Goal: Task Accomplishment & Management: Use online tool/utility

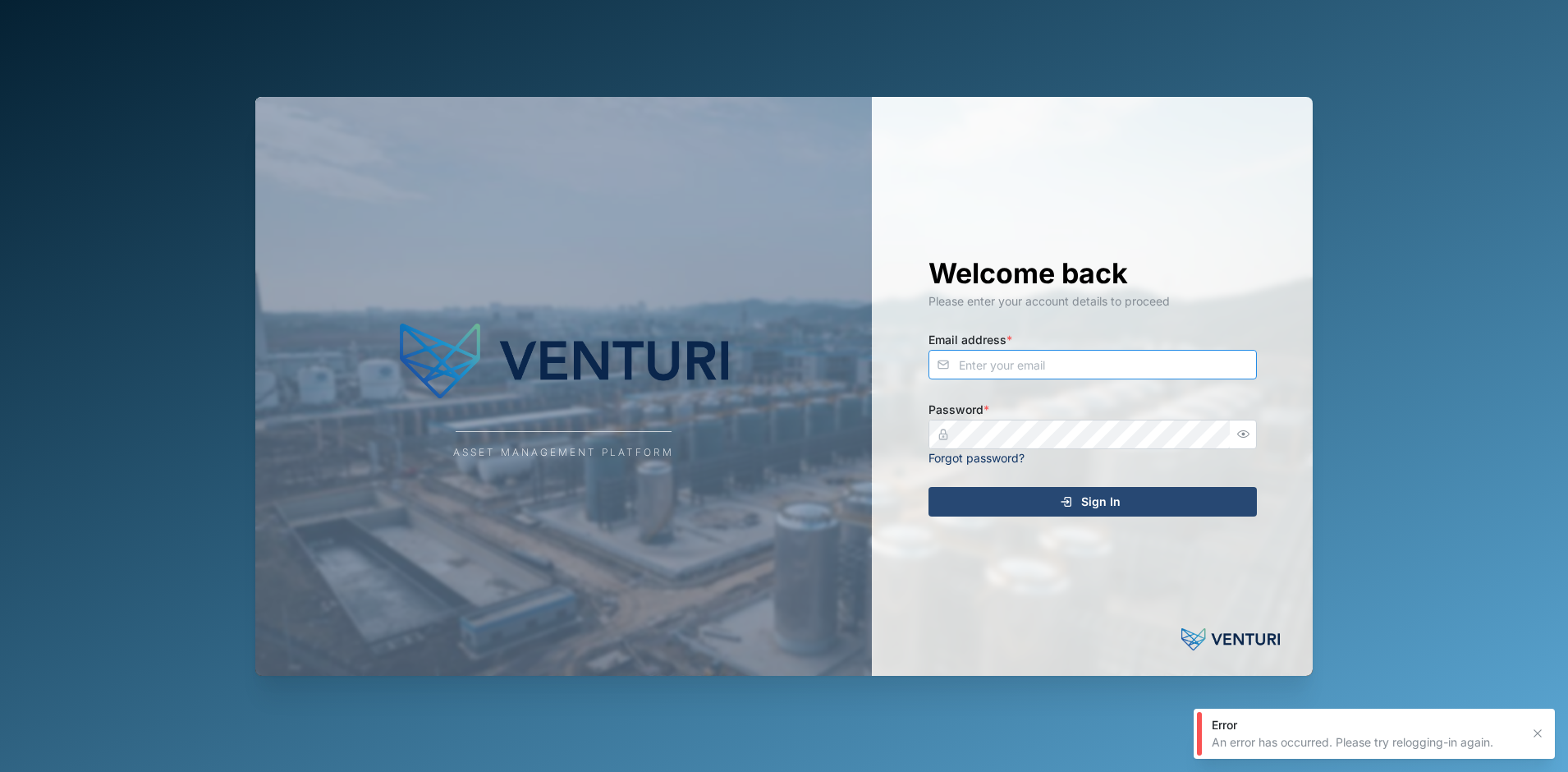
click at [1082, 372] on input "Email address *" at bounding box center [1092, 364] width 328 height 30
click at [0, 771] on com-1password-button at bounding box center [0, 772] width 0 height 0
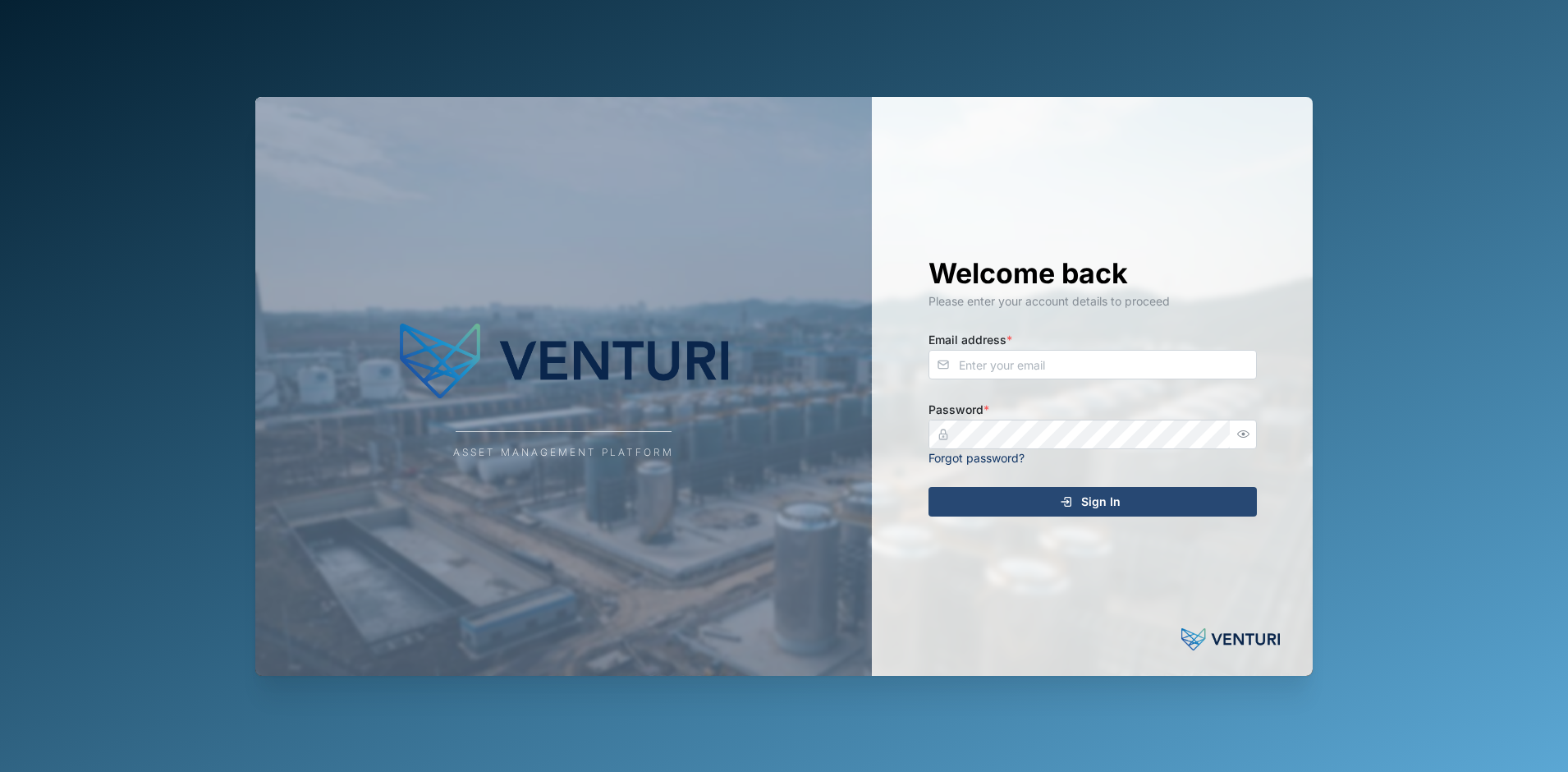
click at [304, 491] on div "Asset Management Platform" at bounding box center [563, 386] width 616 height 579
click at [1042, 352] on input "Email address *" at bounding box center [1092, 364] width 328 height 30
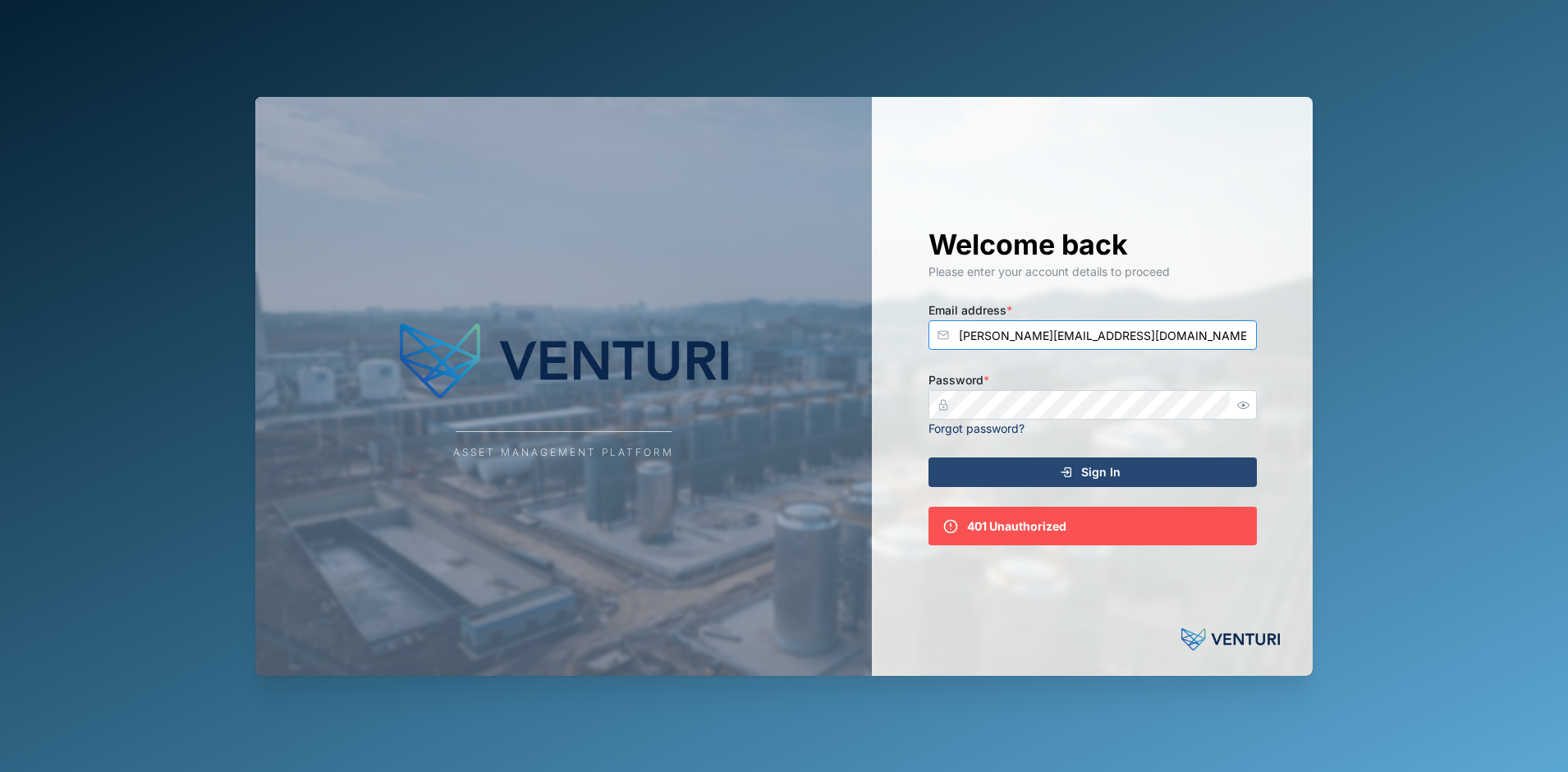
drag, startPoint x: 1113, startPoint y: 344, endPoint x: 631, endPoint y: 344, distance: 482.0
click at [631, 344] on div "Asset Management Platform Welcome back Please enter your account details to pro…" at bounding box center [784, 386] width 1057 height 579
type input "admin@venturi.io"
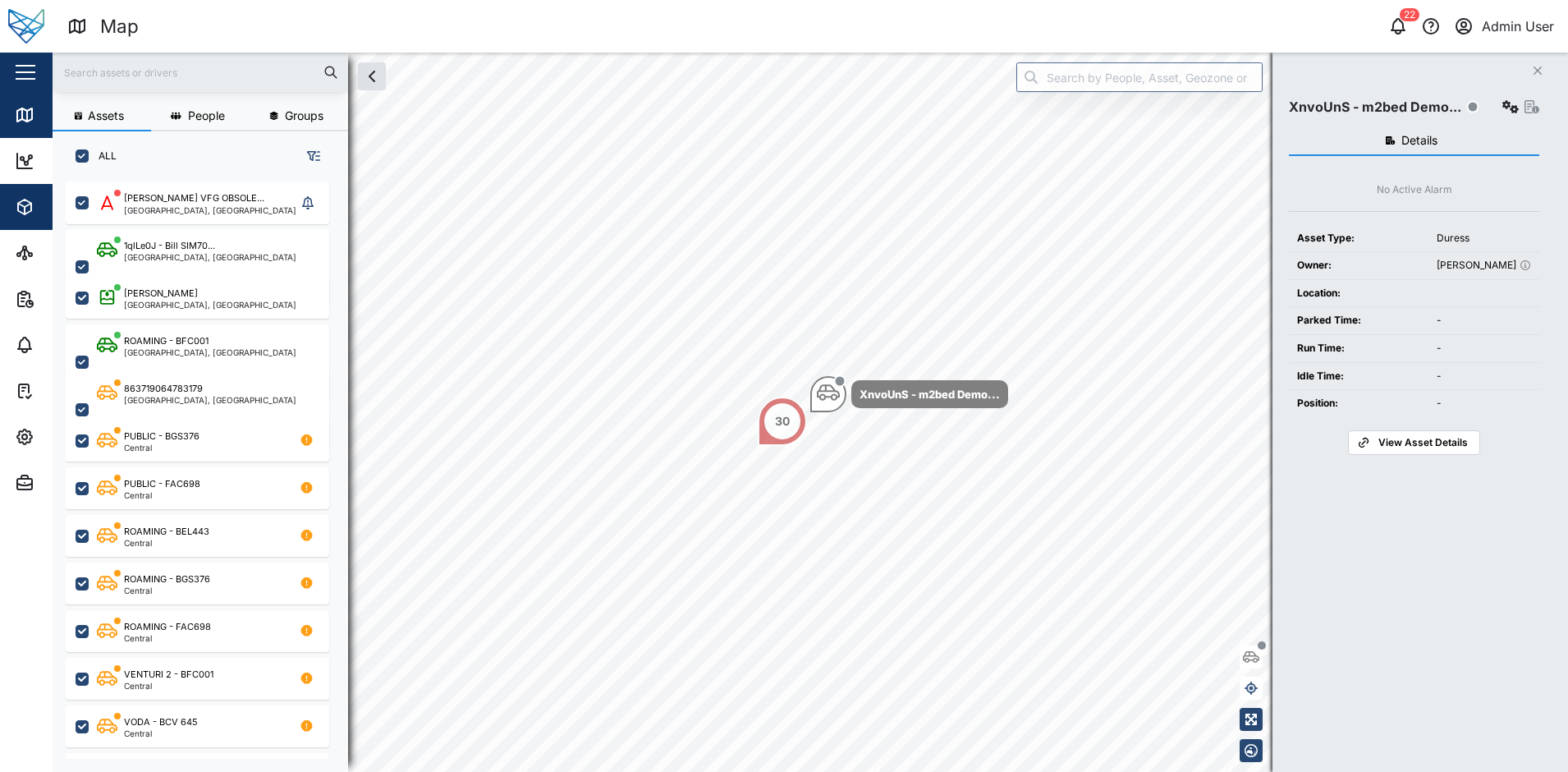
scroll to position [571, 257]
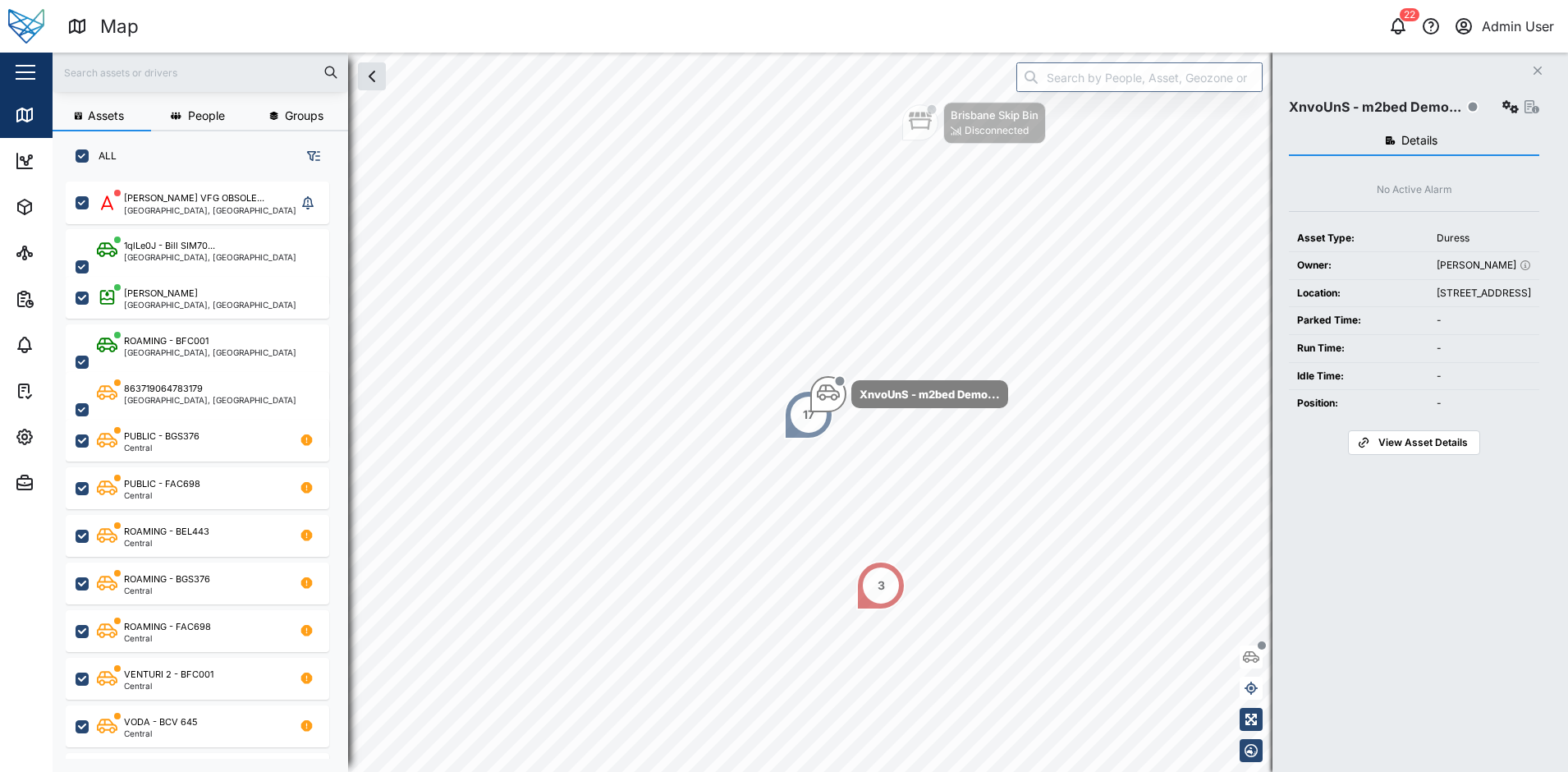
click at [160, 60] on input "text" at bounding box center [200, 72] width 275 height 25
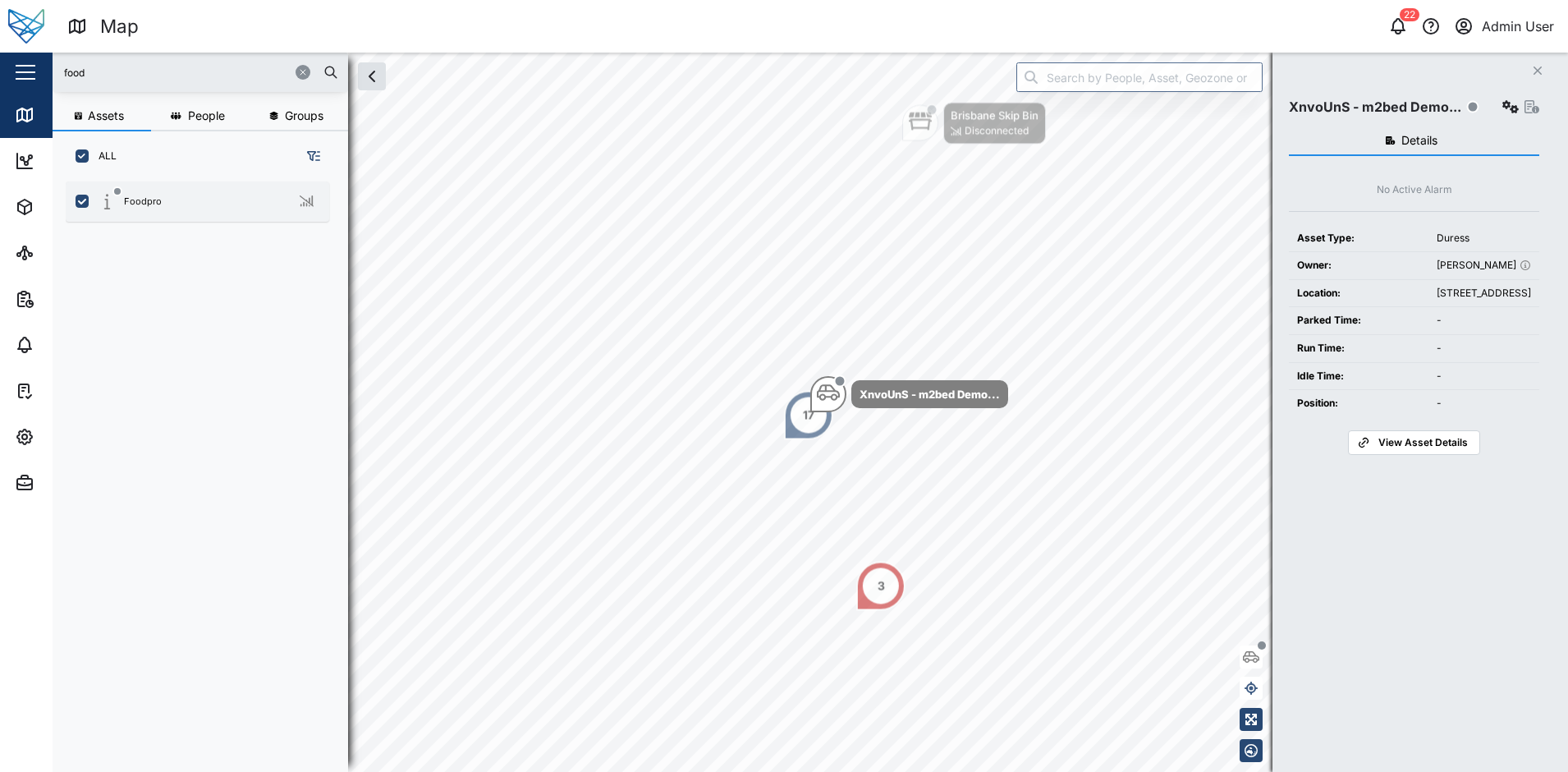
type input "food"
click at [172, 199] on div "Foodpro" at bounding box center [208, 201] width 223 height 21
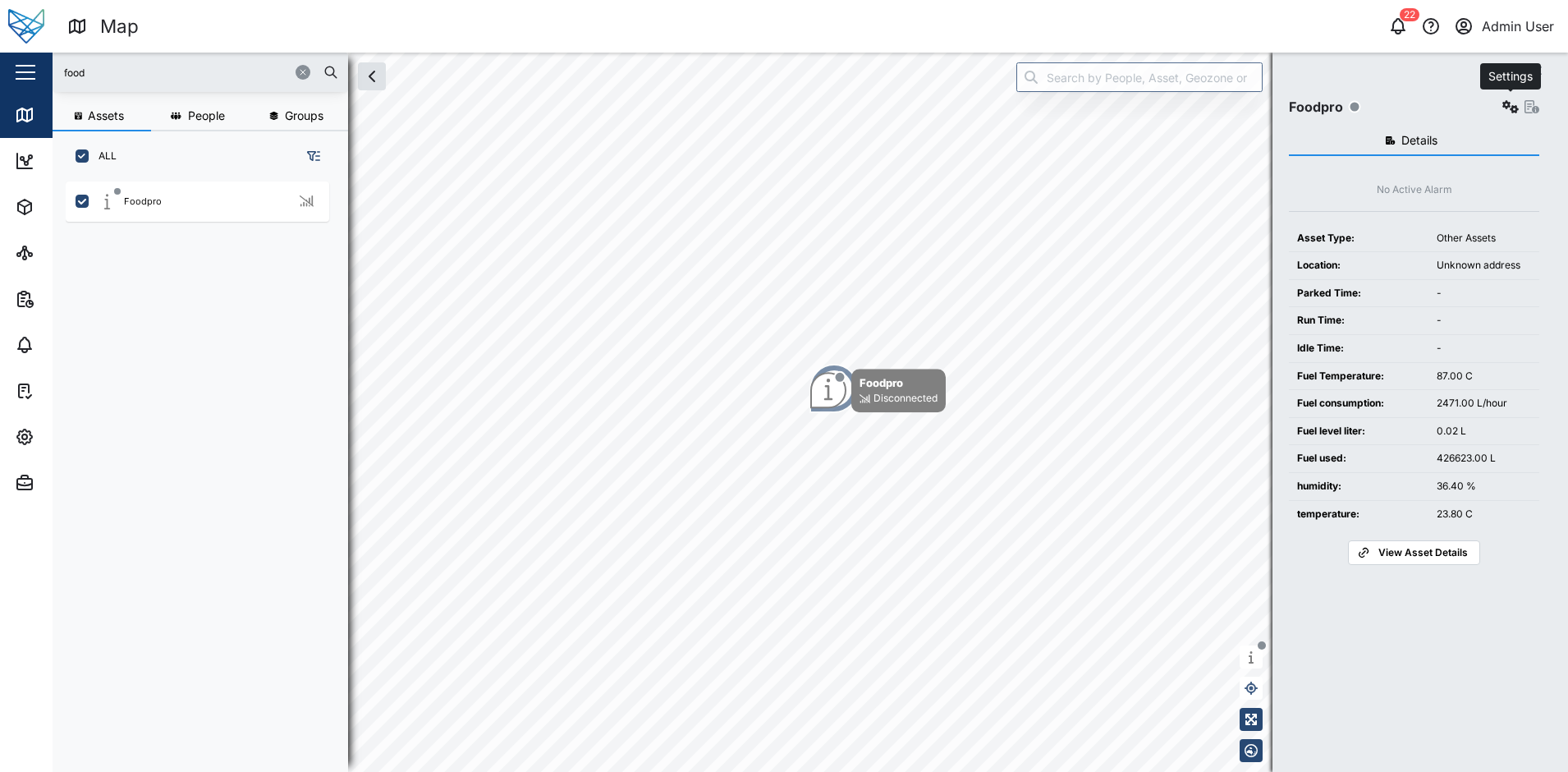
click at [1509, 105] on icon "button" at bounding box center [1511, 106] width 16 height 13
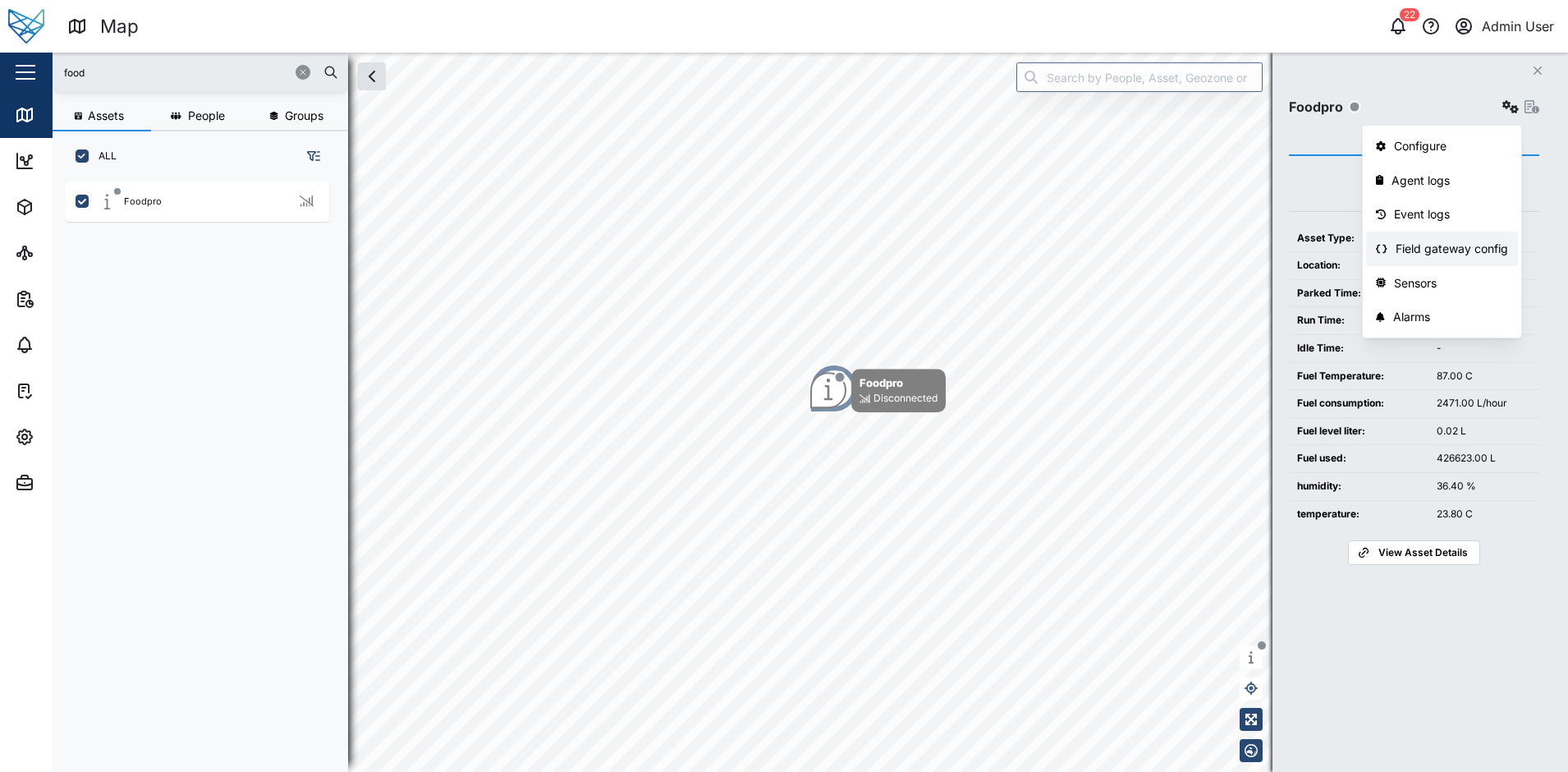
click at [1422, 251] on div "Field gateway config" at bounding box center [1452, 249] width 113 height 18
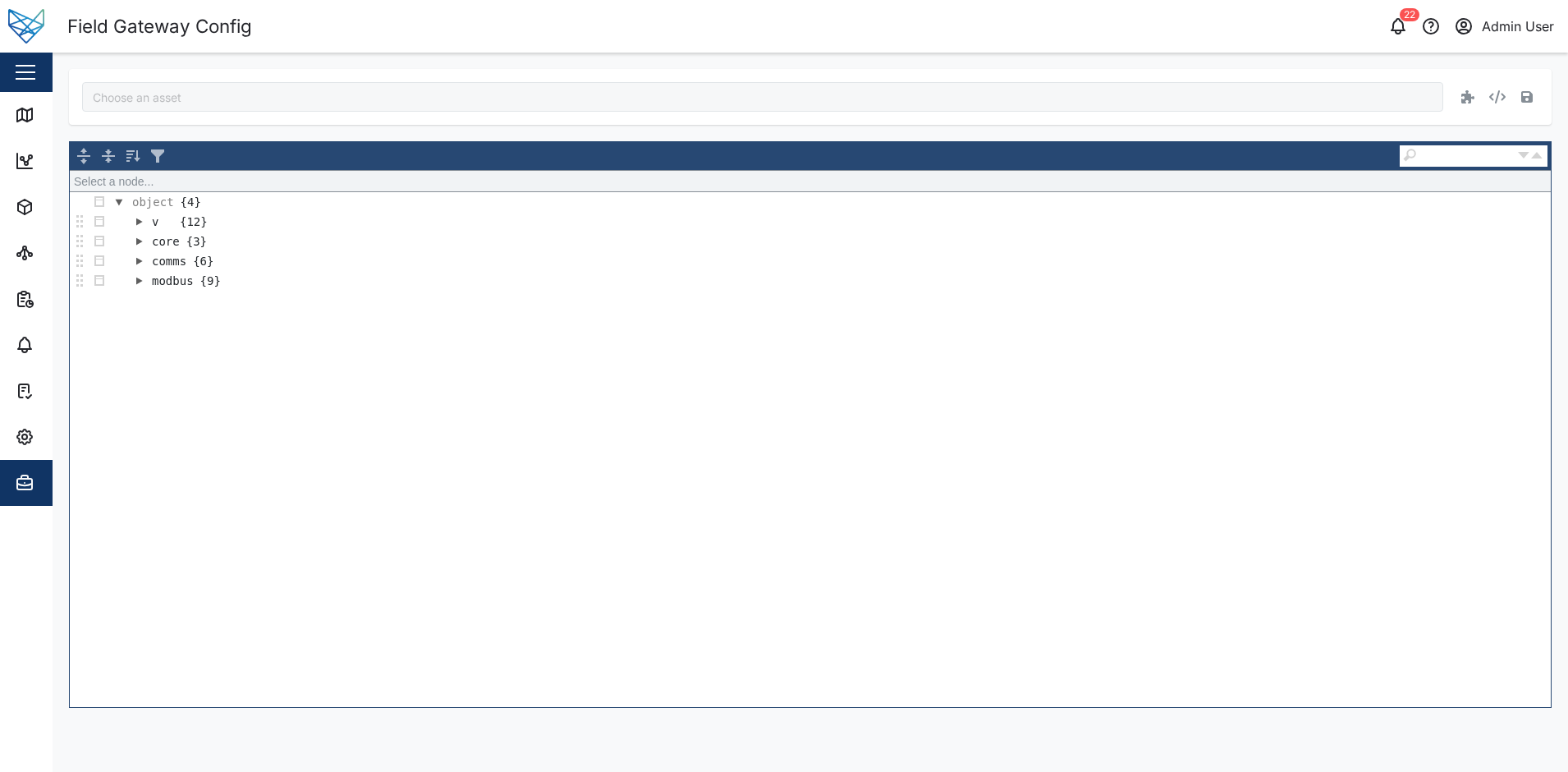
type input "Foodpro"
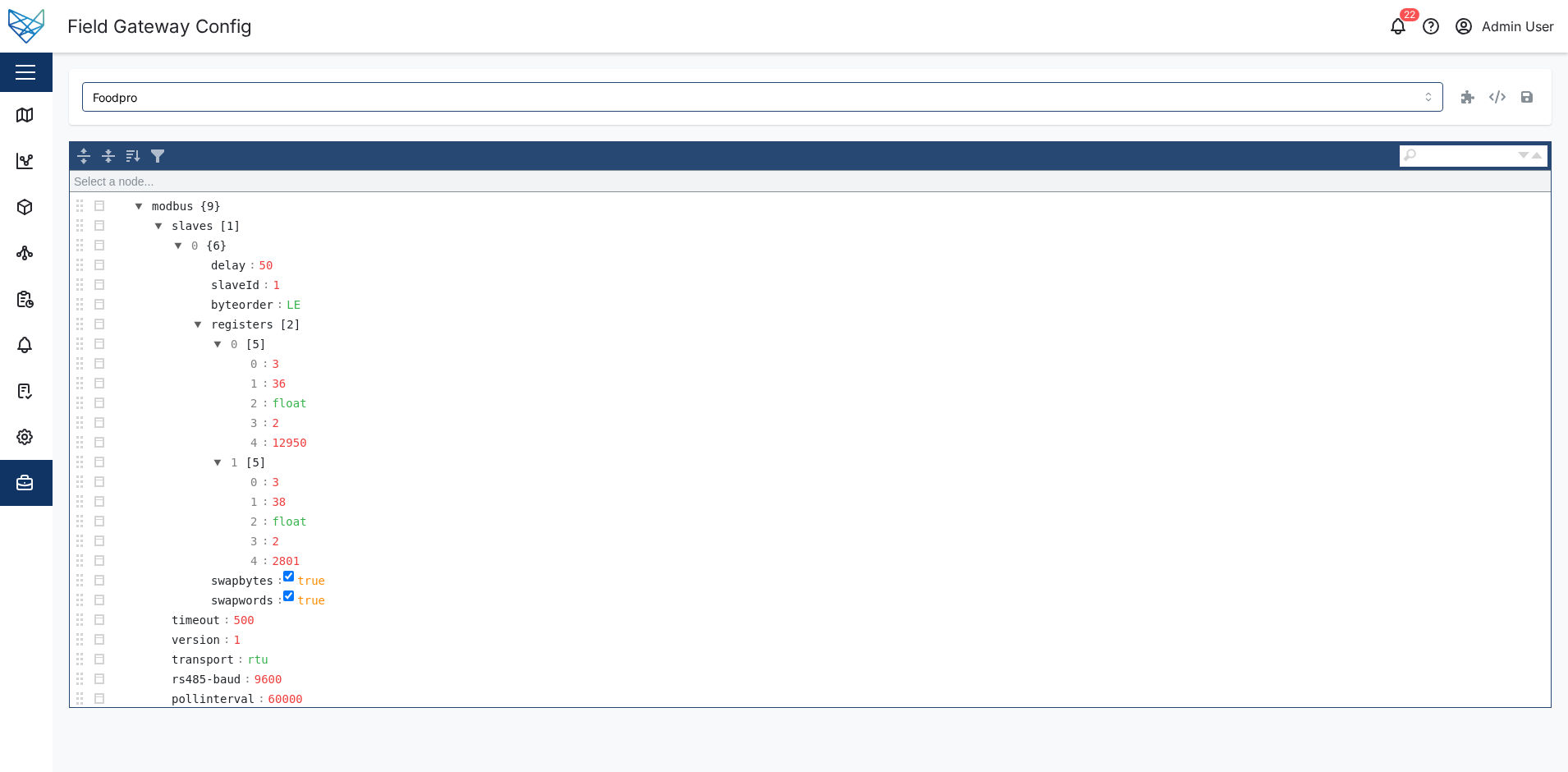
scroll to position [657, 0]
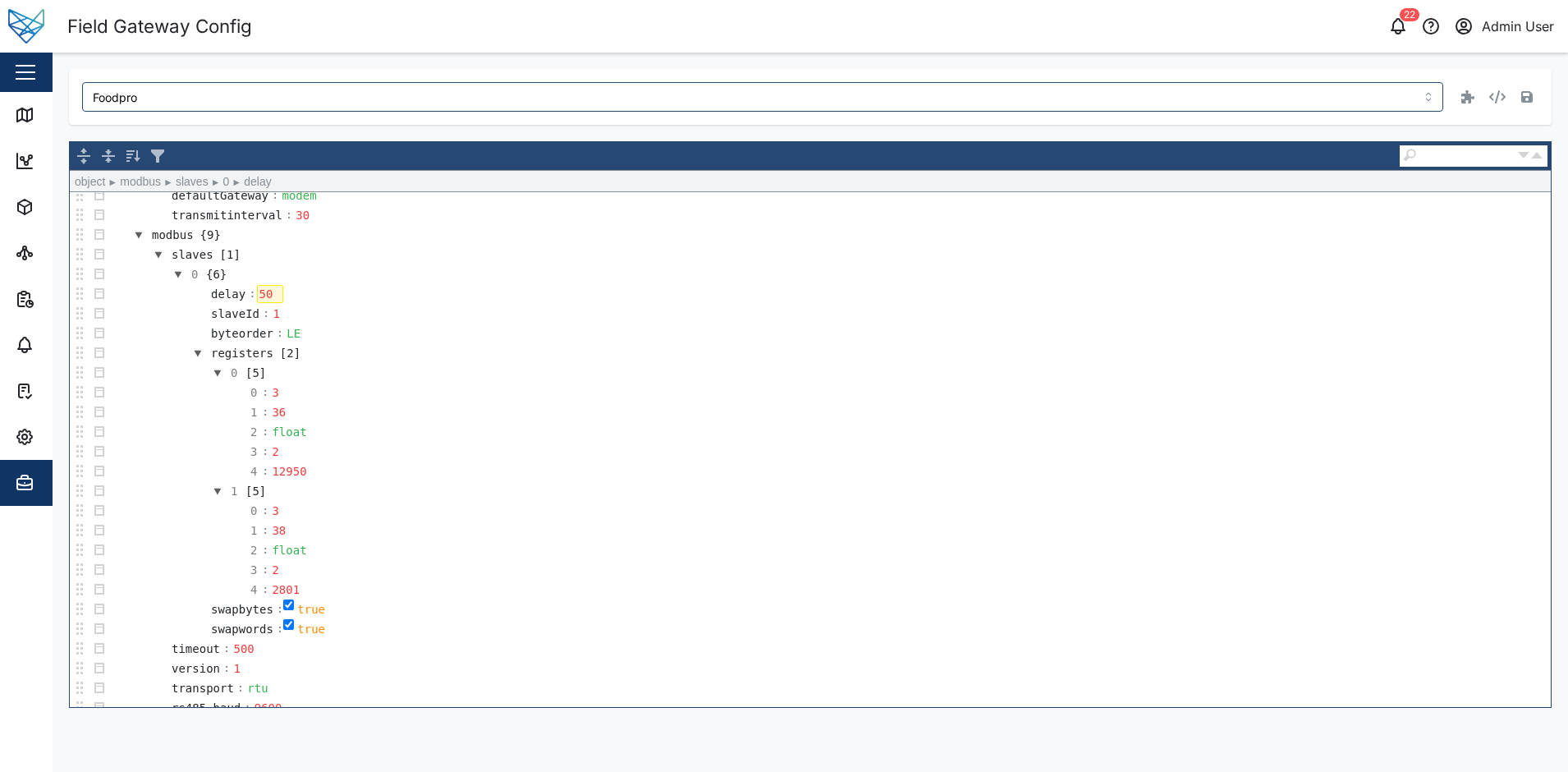
click at [274, 293] on div "50" at bounding box center [269, 293] width 26 height 18
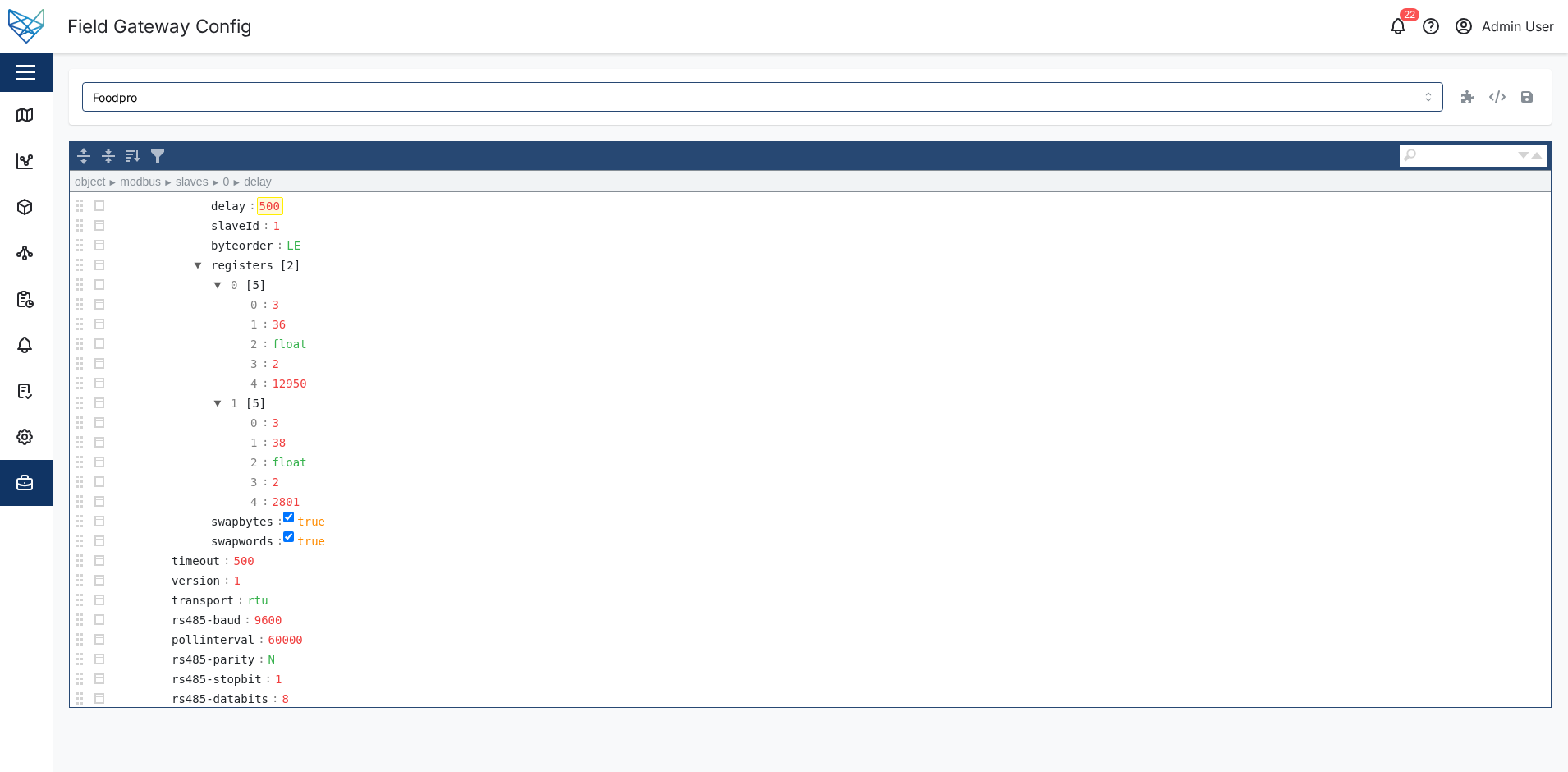
scroll to position [746, 0]
click at [274, 636] on div "60000" at bounding box center [285, 638] width 39 height 18
click at [1526, 97] on icon "button" at bounding box center [1527, 97] width 12 height 12
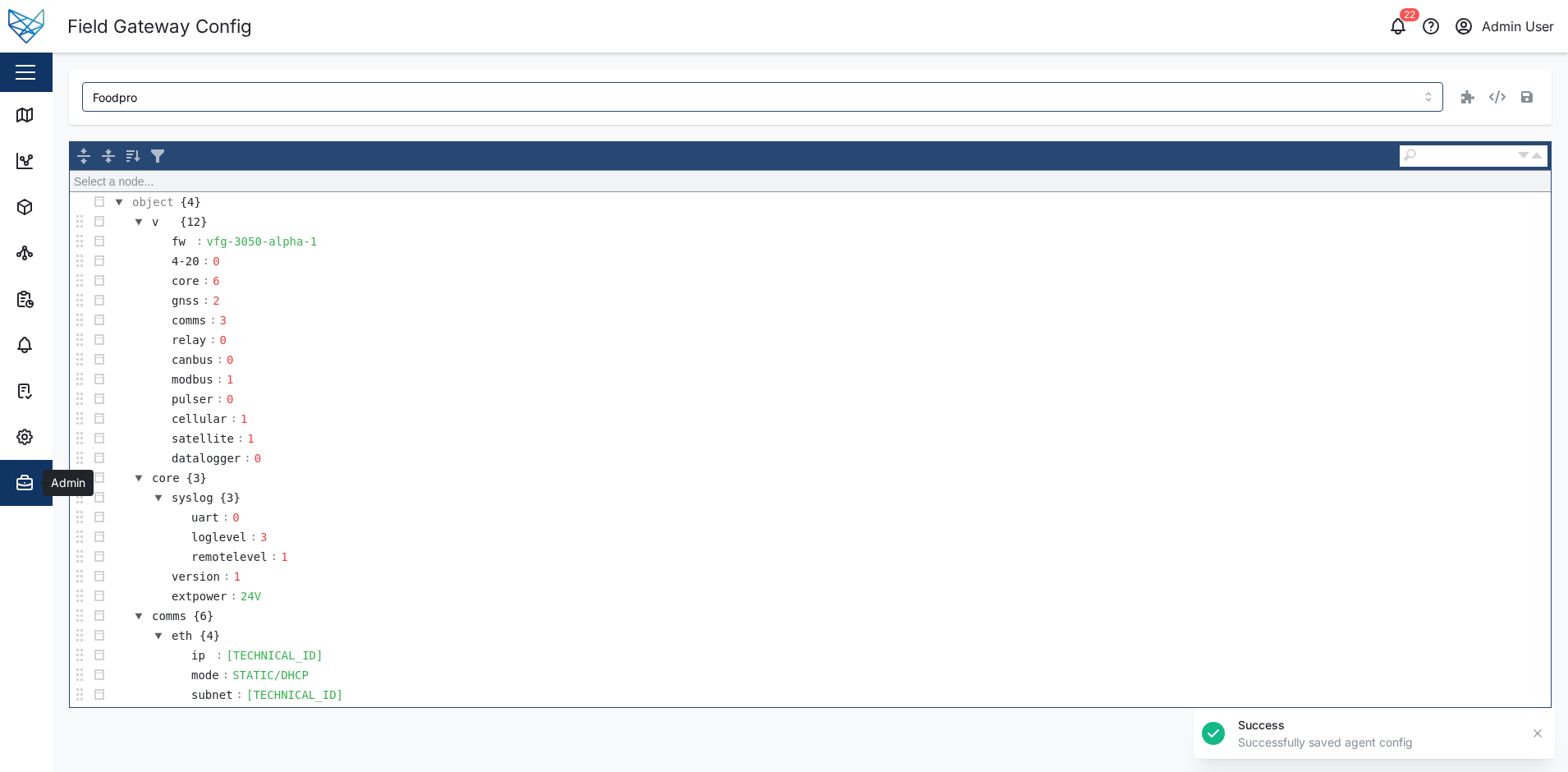
click at [13, 460] on button "Admin" at bounding box center [106, 482] width 214 height 46
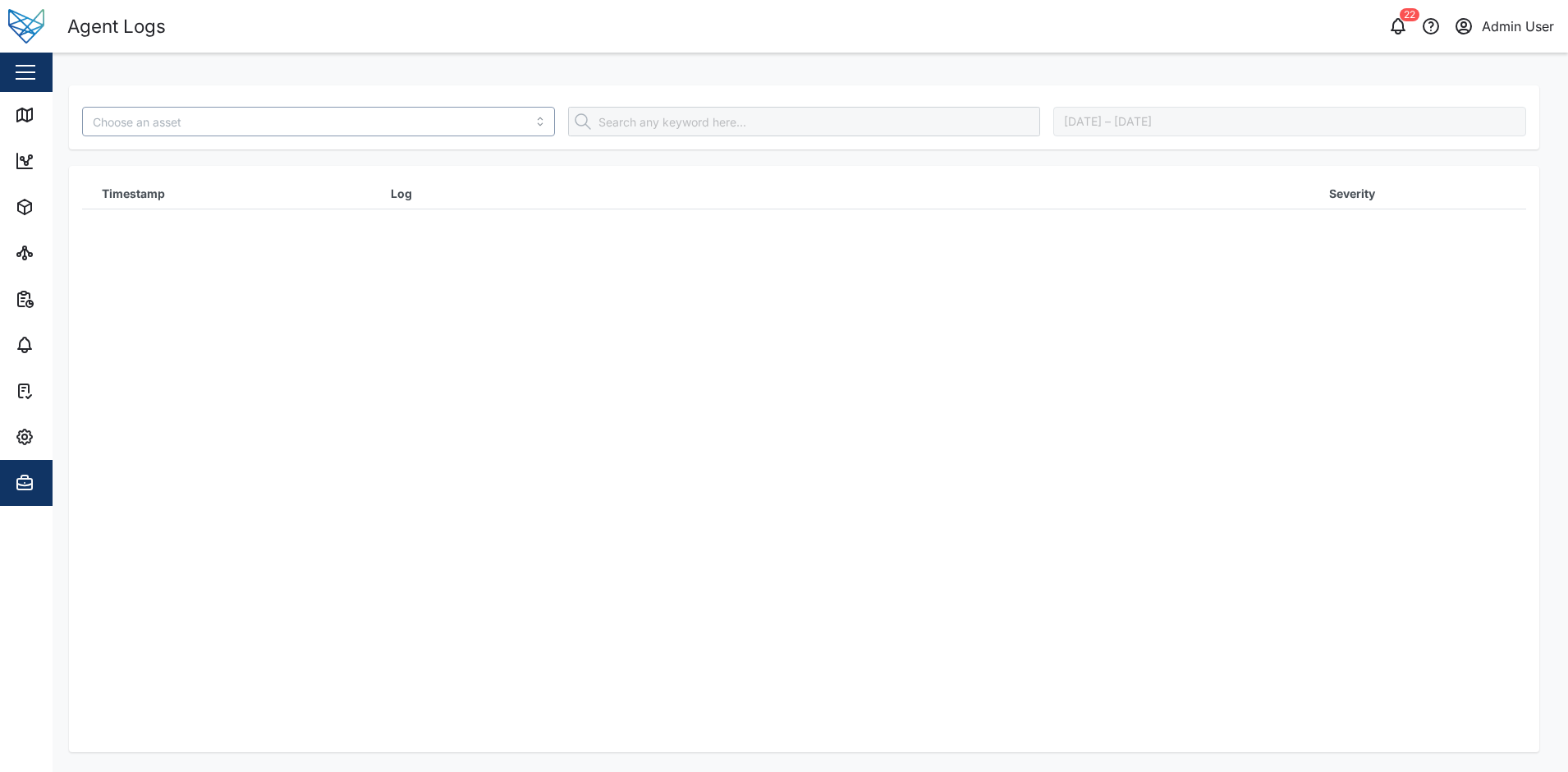
click at [250, 127] on input "search" at bounding box center [318, 121] width 473 height 30
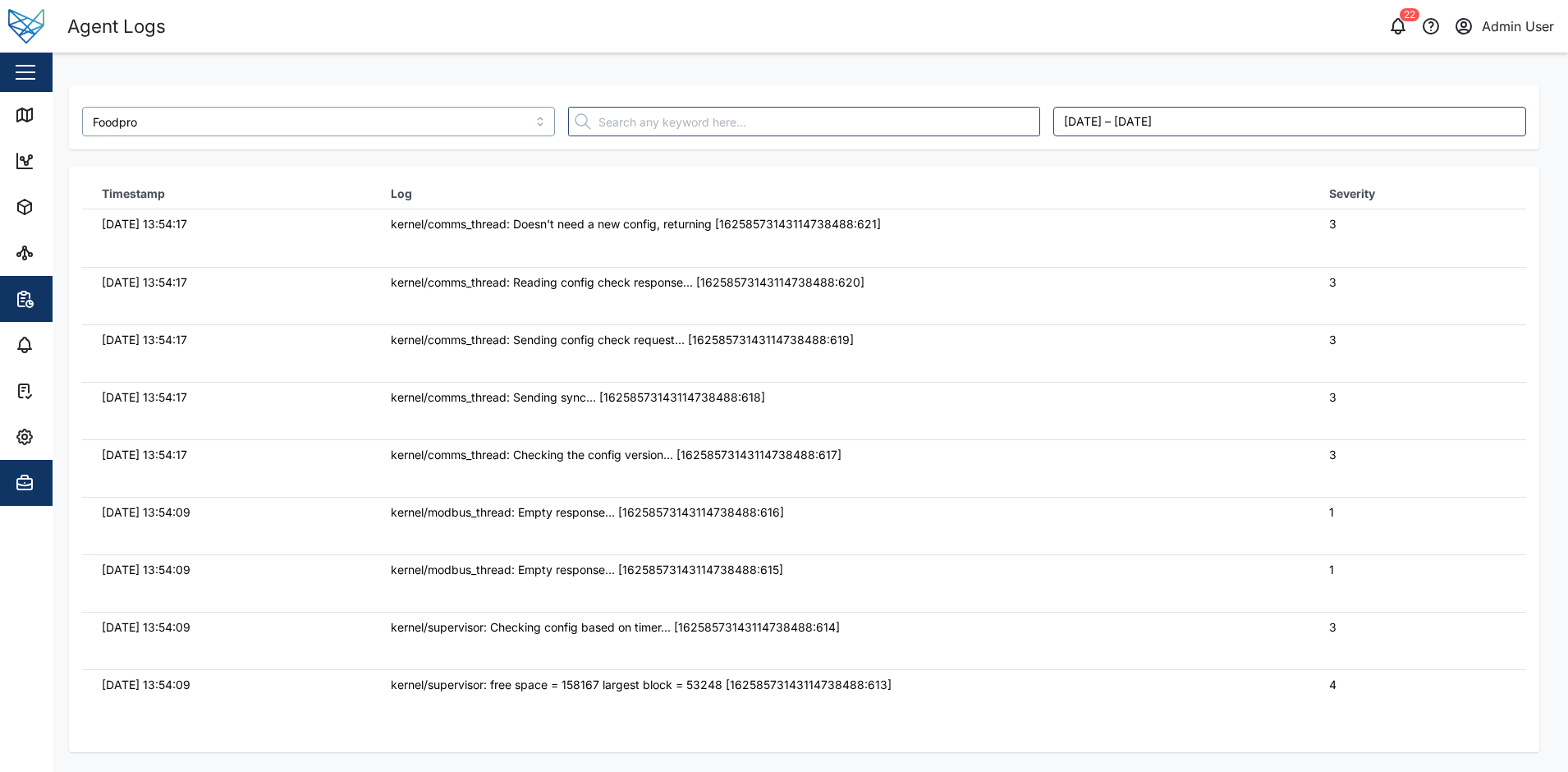
type input "Foodpro"
drag, startPoint x: 860, startPoint y: 472, endPoint x: 793, endPoint y: 470, distance: 67.0
click at [860, 472] on td "kernel/comms_thread: Checking the config version... [16258573143114738488:617]" at bounding box center [840, 468] width 938 height 57
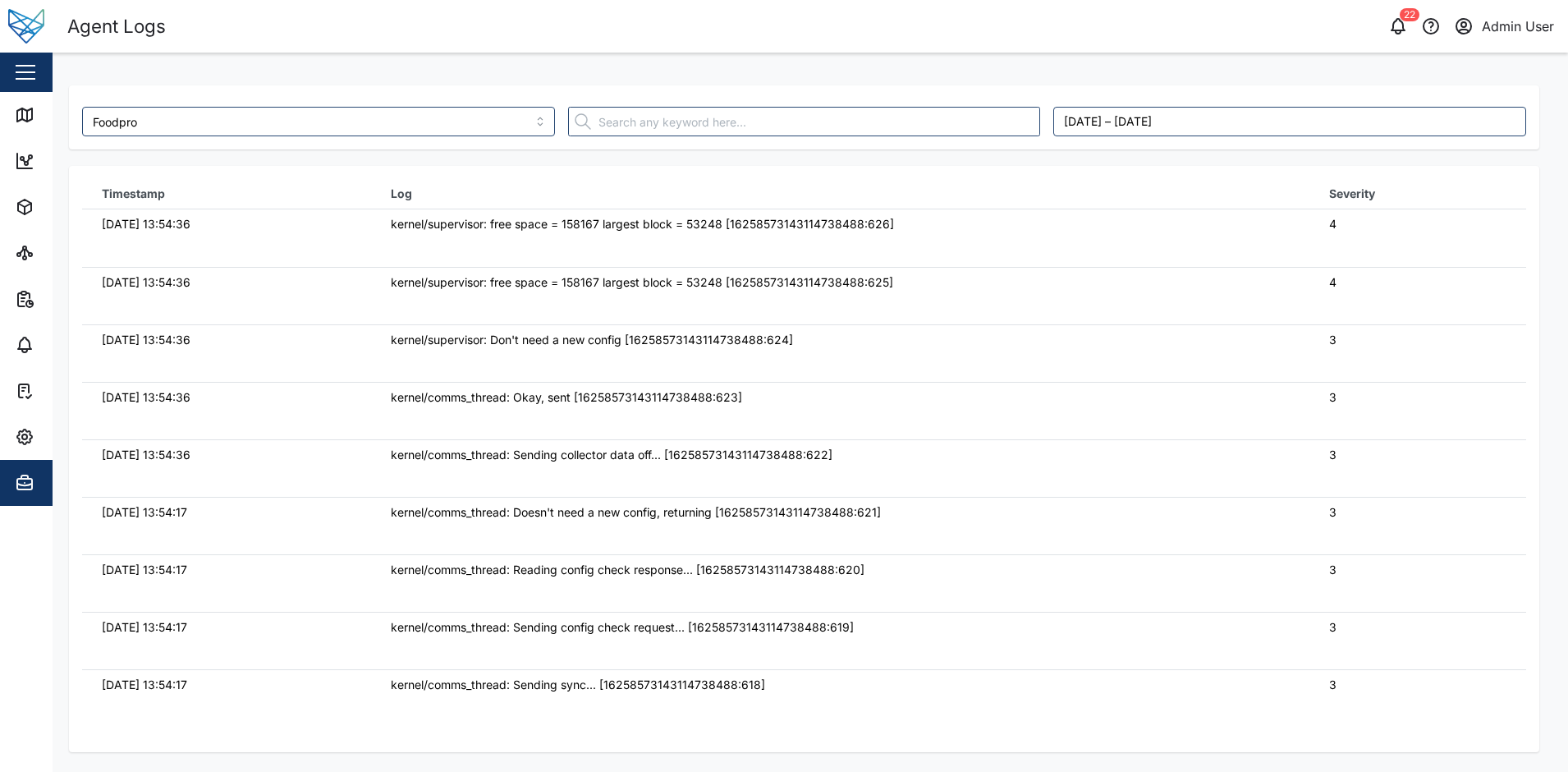
click at [346, 453] on div "[DATE] 13:54:36" at bounding box center [226, 454] width 250 height 18
click at [881, 414] on td "kernel/comms_thread: Okay, sent [16258573143114738488:623]" at bounding box center [840, 411] width 938 height 57
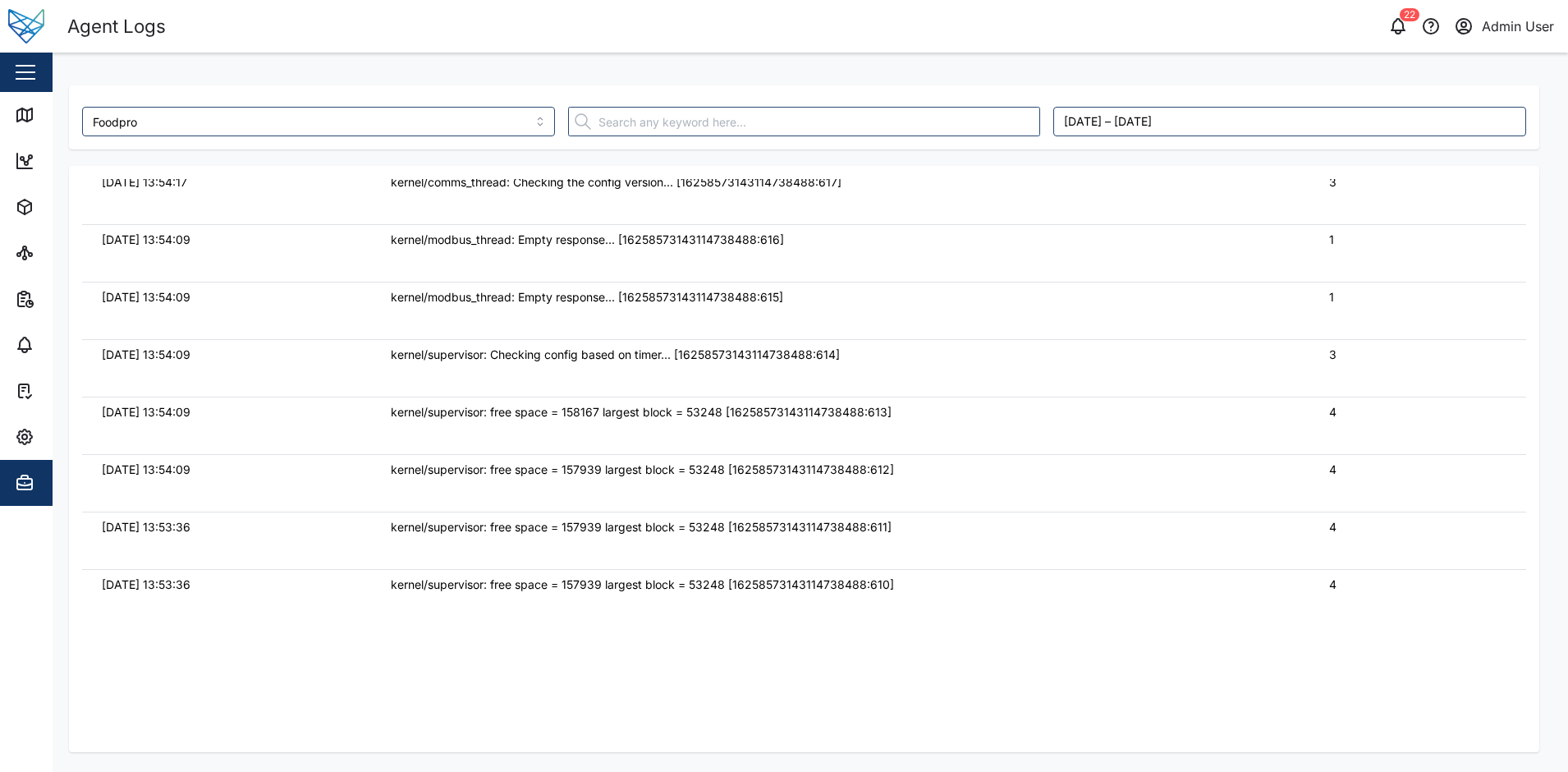
scroll to position [574, 0]
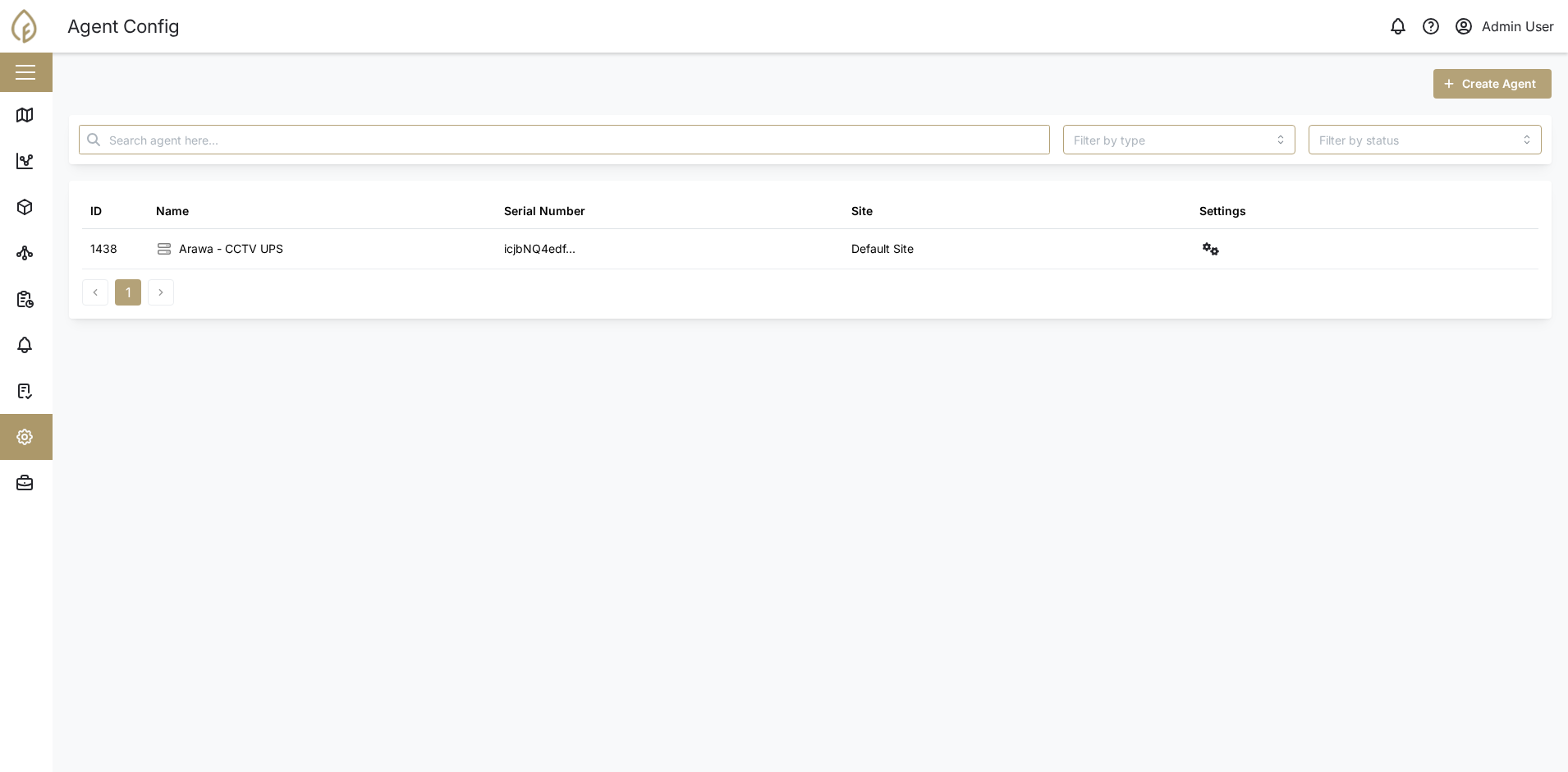
click at [399, 492] on main "Create Agent ID Name Serial Number Site Settings 1438 Arawa - CCTV UPS icjbNQ4e…" at bounding box center [810, 412] width 1515 height 719
